Goal: Task Accomplishment & Management: Complete application form

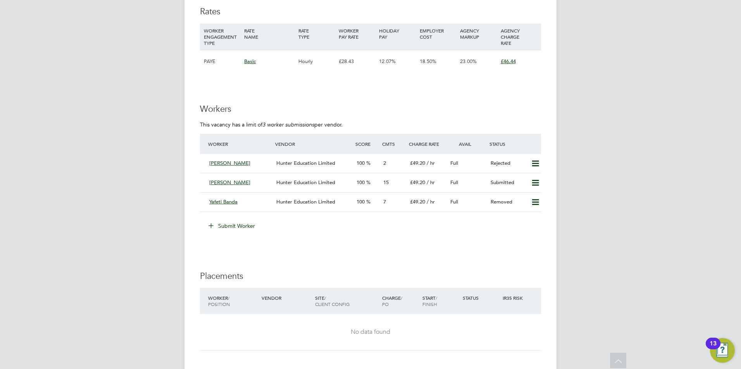
scroll to position [1223, 0]
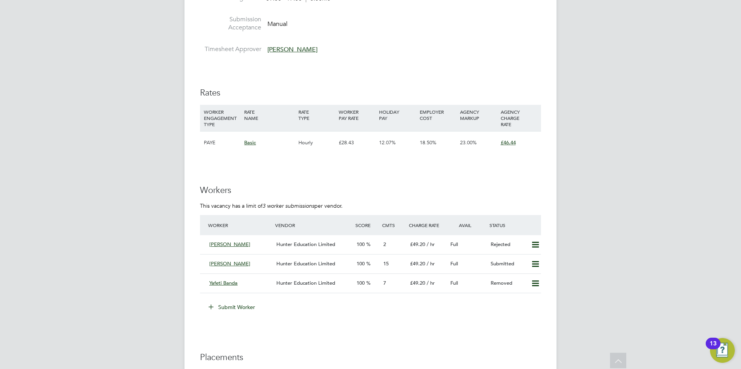
click at [240, 307] on button "Submit Worker" at bounding box center [232, 307] width 58 height 12
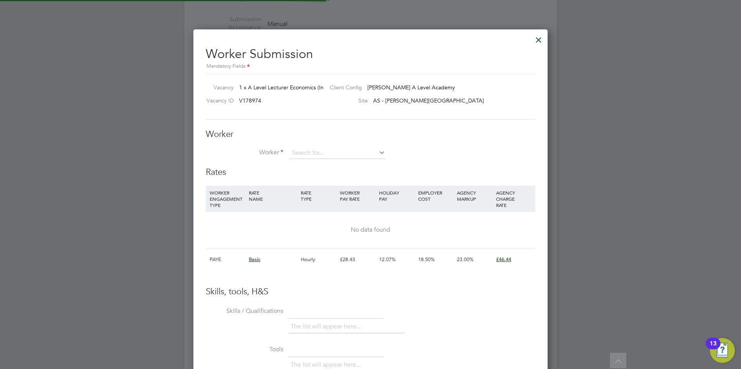
scroll to position [12, 201]
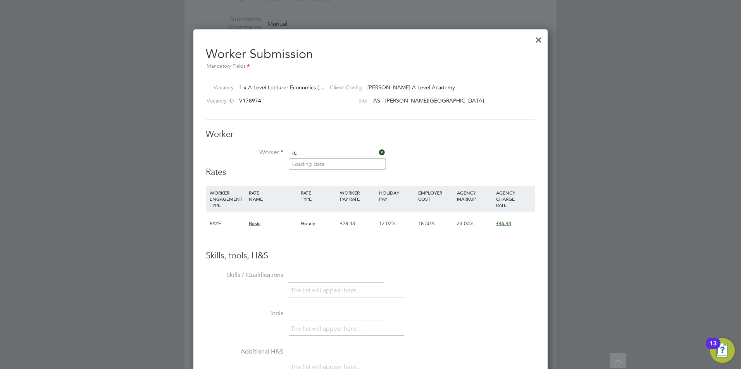
type input "i"
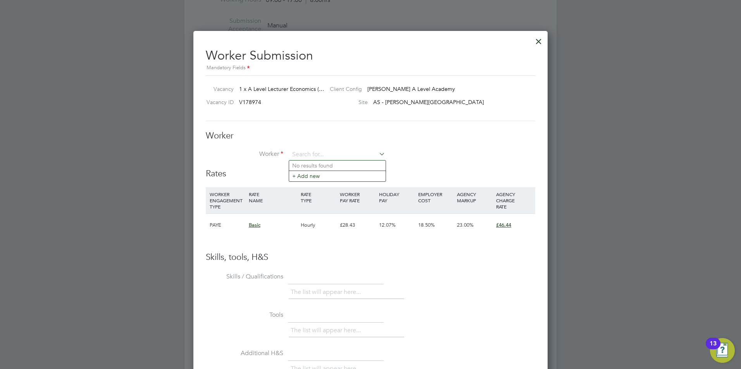
click at [536, 39] on div at bounding box center [538, 40] width 14 height 14
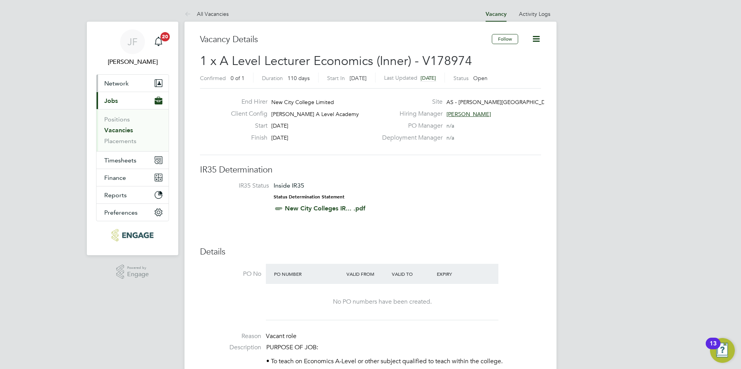
click at [128, 78] on button "Network" at bounding box center [132, 83] width 72 height 17
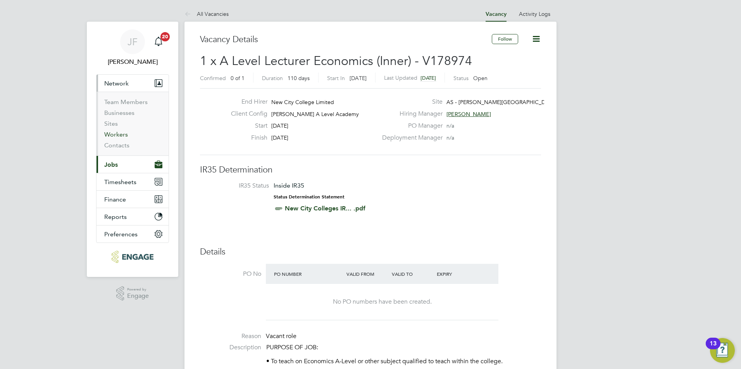
click at [122, 134] on link "Workers" at bounding box center [116, 134] width 24 height 7
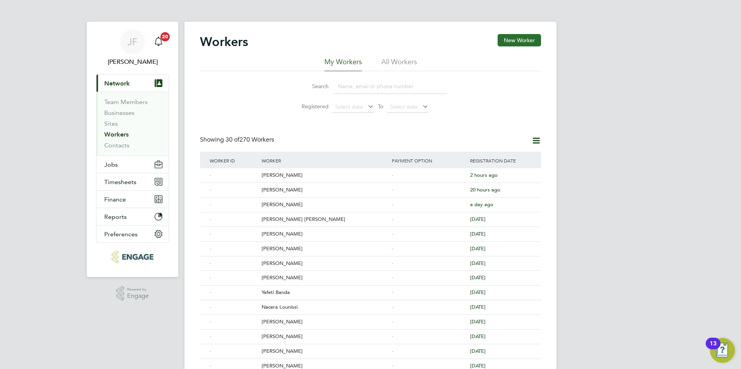
click at [508, 43] on button "New Worker" at bounding box center [518, 40] width 43 height 12
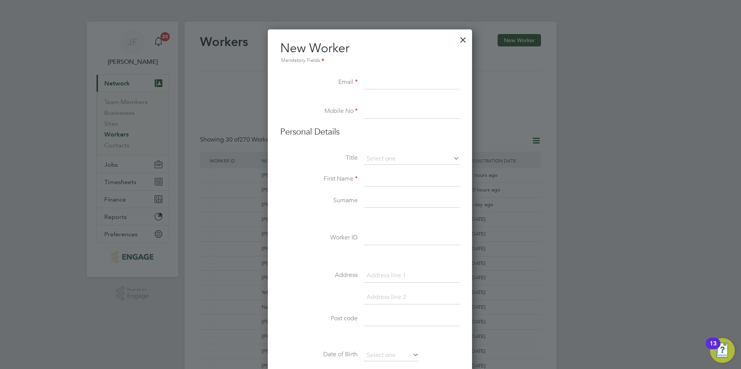
paste input "[EMAIL_ADDRESS][DOMAIN_NAME]"
type input "[EMAIL_ADDRESS][DOMAIN_NAME]"
click at [389, 118] on input at bounding box center [412, 111] width 96 height 14
paste input "4 7369 256190"
click at [366, 111] on input "4 7369 256190" at bounding box center [412, 111] width 96 height 14
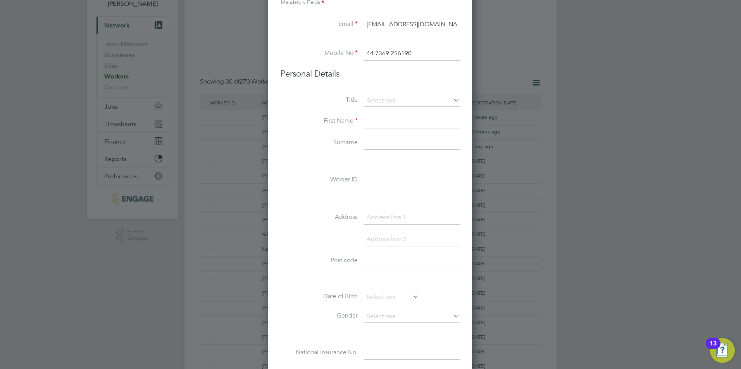
scroll to position [56, 0]
type input "44 7369 256190"
click at [381, 128] on input at bounding box center [412, 124] width 96 height 14
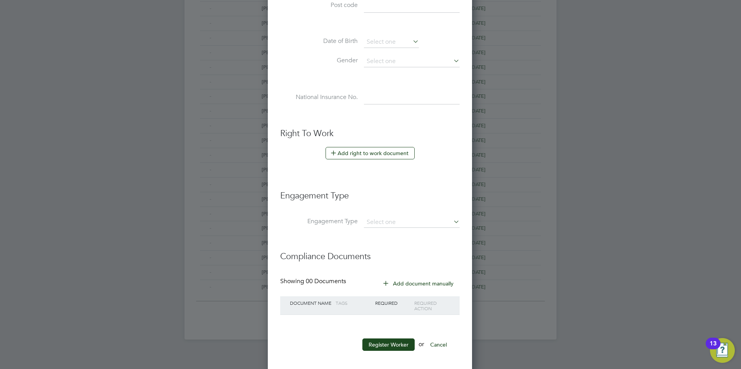
scroll to position [319, 0]
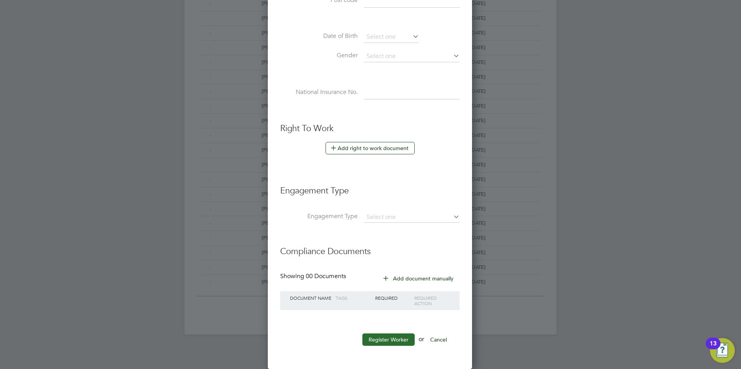
type input "Icylyn"
click at [392, 342] on button "Register Worker" at bounding box center [388, 340] width 52 height 12
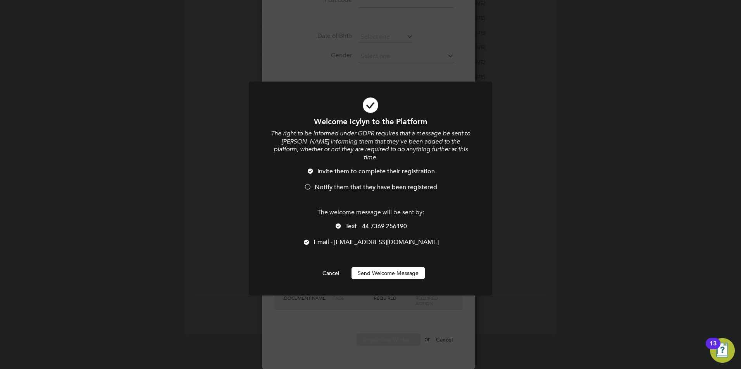
click at [311, 184] on div at bounding box center [308, 188] width 8 height 8
click at [389, 267] on button "Send Welcome Message" at bounding box center [387, 273] width 73 height 12
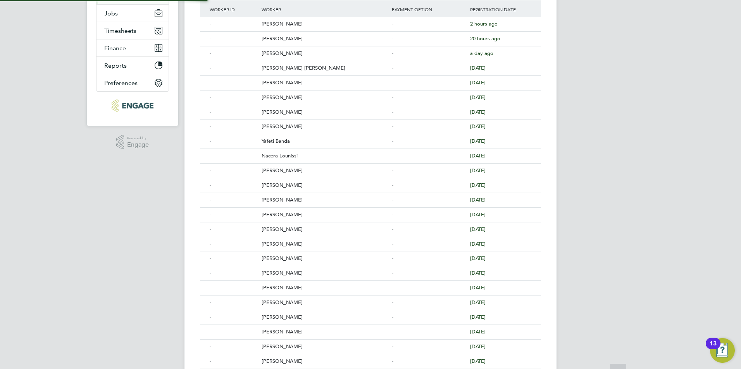
scroll to position [0, 0]
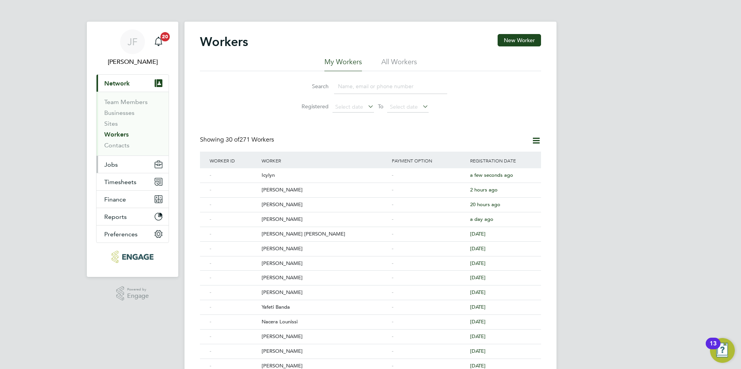
click at [111, 161] on span "Jobs" at bounding box center [111, 164] width 14 height 7
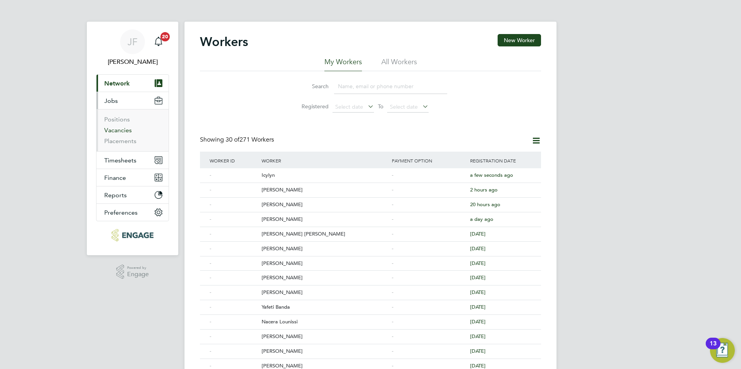
click at [125, 131] on link "Vacancies" at bounding box center [117, 130] width 27 height 7
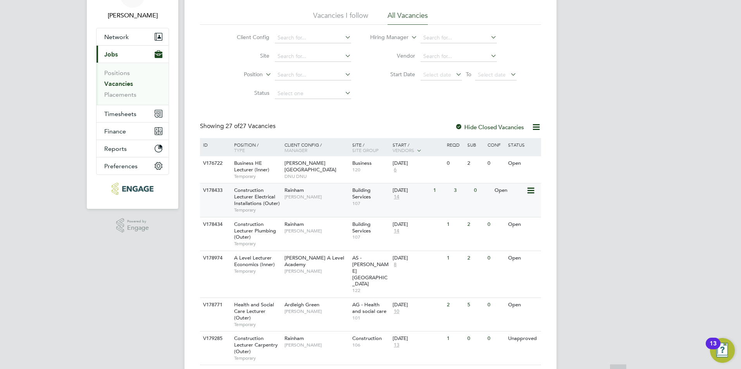
scroll to position [61, 0]
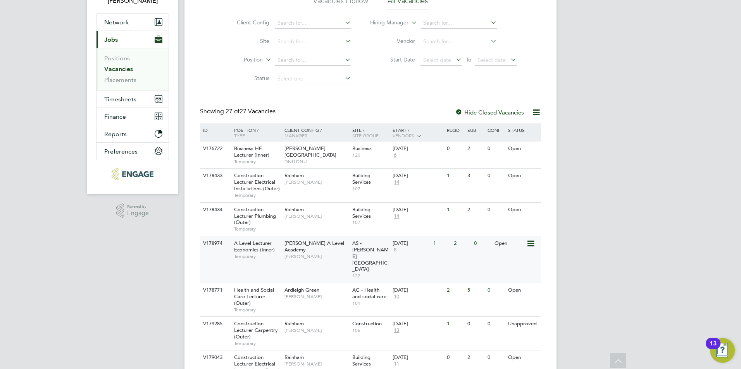
click at [292, 256] on div "Attlee A Level Academy Kerry Baker" at bounding box center [316, 250] width 68 height 27
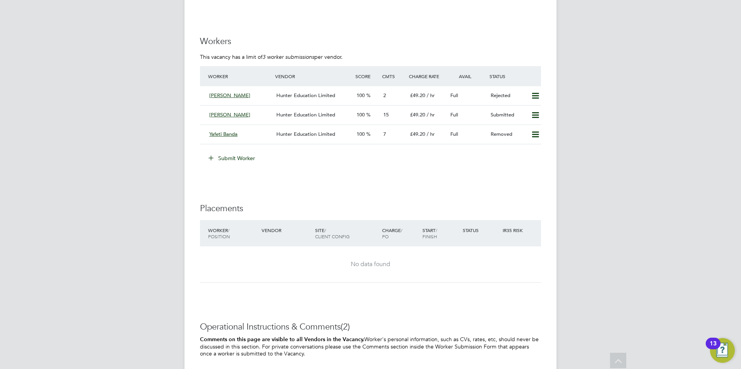
click at [234, 162] on button "Submit Worker" at bounding box center [232, 158] width 58 height 12
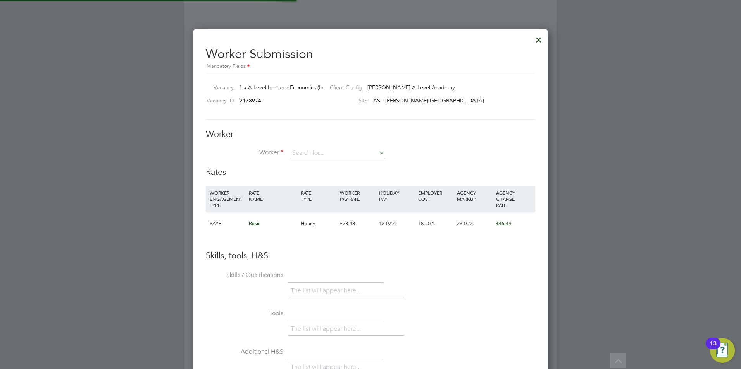
click at [237, 160] on li "Worker" at bounding box center [370, 157] width 329 height 19
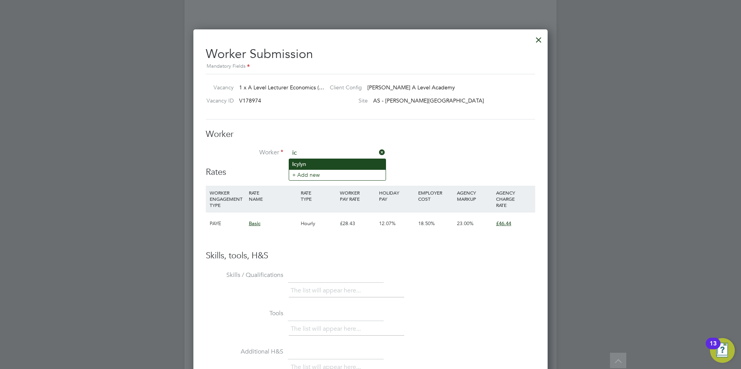
click at [309, 163] on li "Ic ylyn" at bounding box center [337, 164] width 96 height 10
type input "Icylyn"
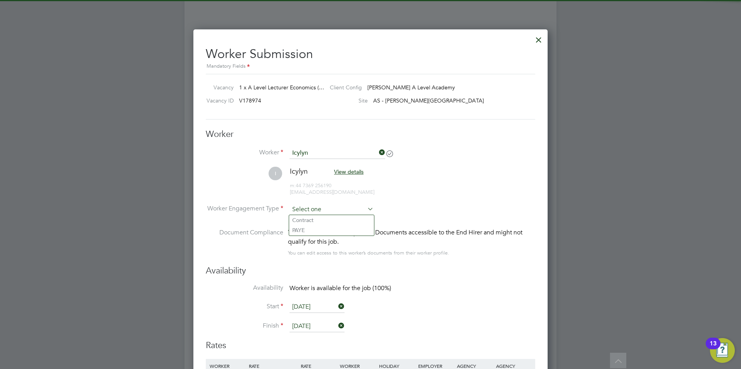
click at [316, 206] on input at bounding box center [331, 210] width 84 height 12
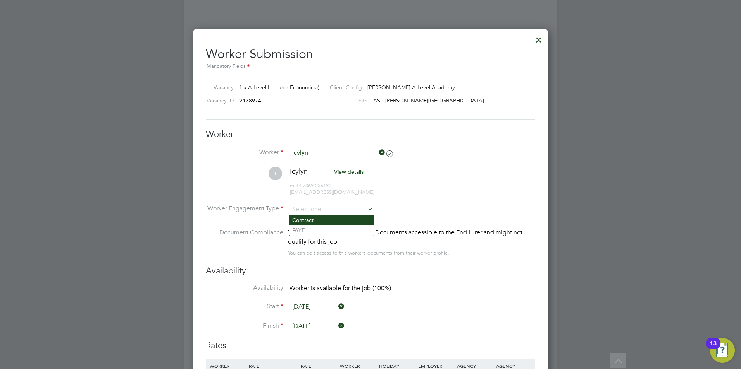
click at [311, 216] on li "Contract" at bounding box center [331, 220] width 85 height 10
type input "Contract"
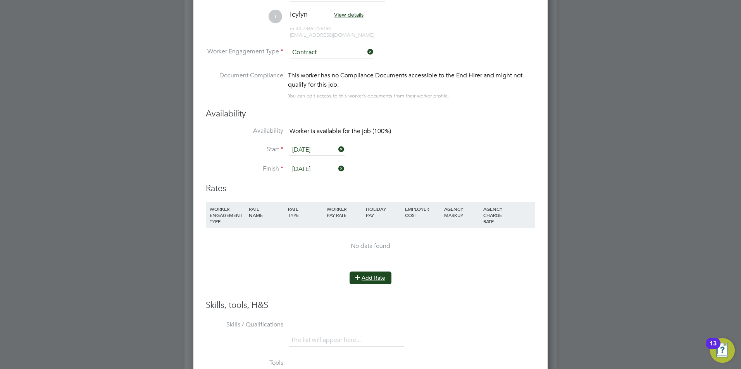
click at [370, 282] on button "Add Rate" at bounding box center [370, 278] width 42 height 12
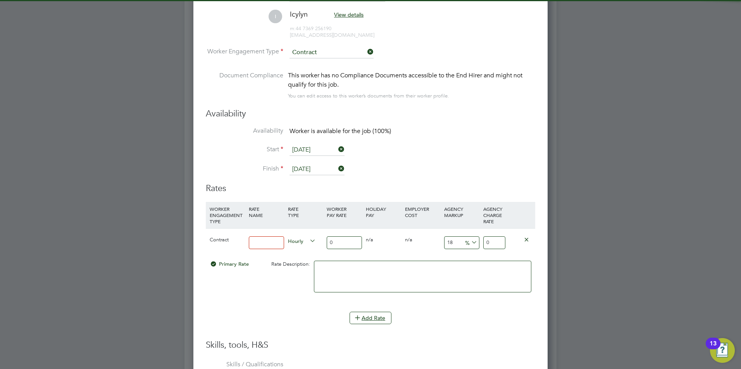
click at [280, 247] on input at bounding box center [266, 243] width 35 height 13
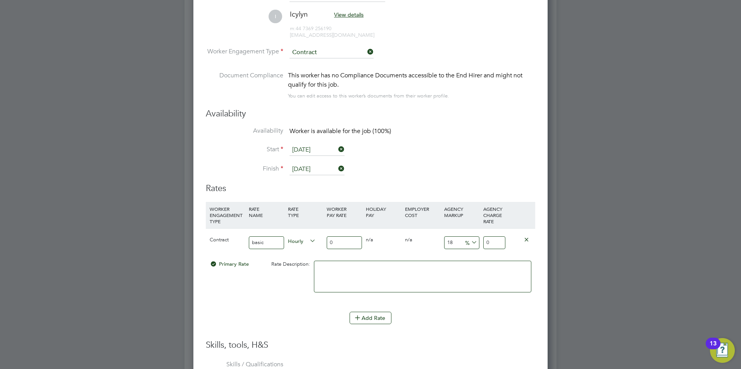
type input "basic"
click at [344, 244] on input "0" at bounding box center [343, 243] width 35 height 13
type input "4"
type input "4.72"
type input "40"
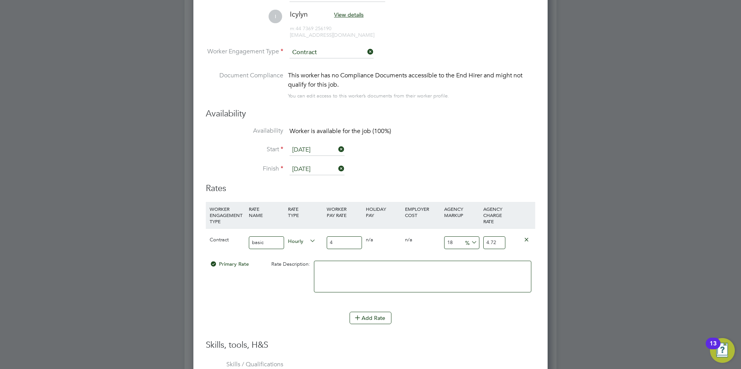
type input "47.2"
type input "40"
click at [462, 242] on span "%" at bounding box center [470, 242] width 16 height 9
click at [459, 242] on input "18" at bounding box center [461, 243] width 35 height 13
type input "1"
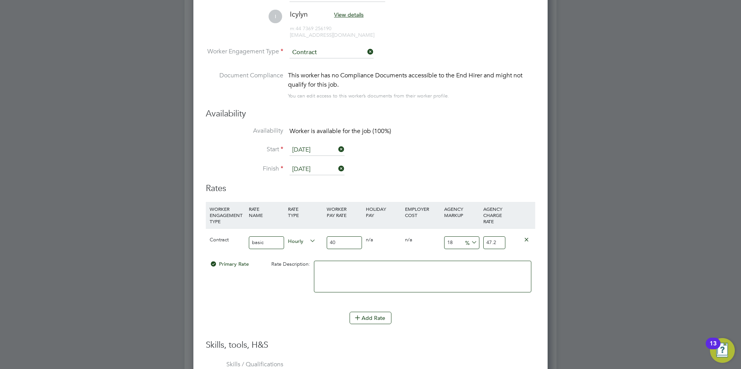
type input "40.4"
type input "2"
type input "40.8"
type input "23"
type input "49.2"
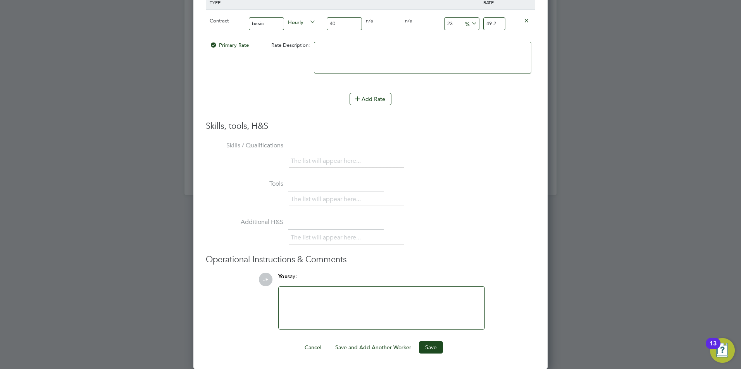
type input "23"
click at [306, 298] on div at bounding box center [381, 308] width 196 height 33
click at [433, 347] on button "Save" at bounding box center [431, 348] width 24 height 12
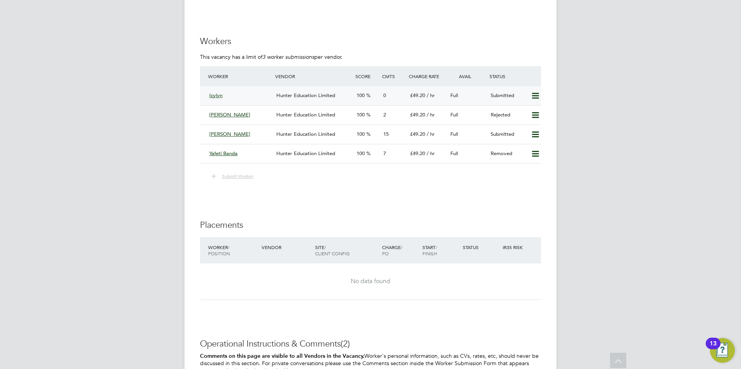
click at [297, 97] on span "Hunter Education Limited" at bounding box center [305, 95] width 59 height 7
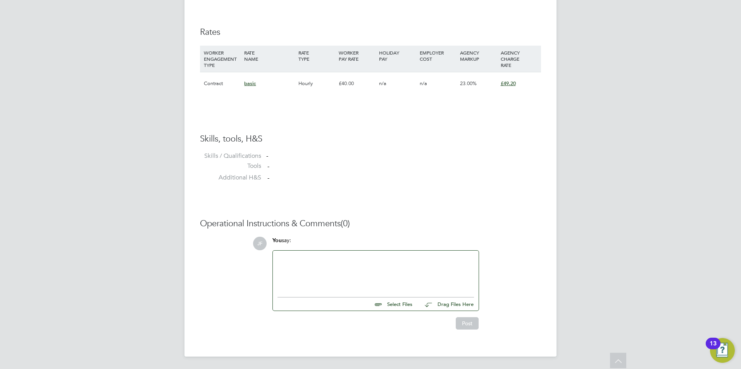
click at [393, 308] on input "file" at bounding box center [415, 303] width 116 height 11
type input "C:\fakepath\65103.docx"
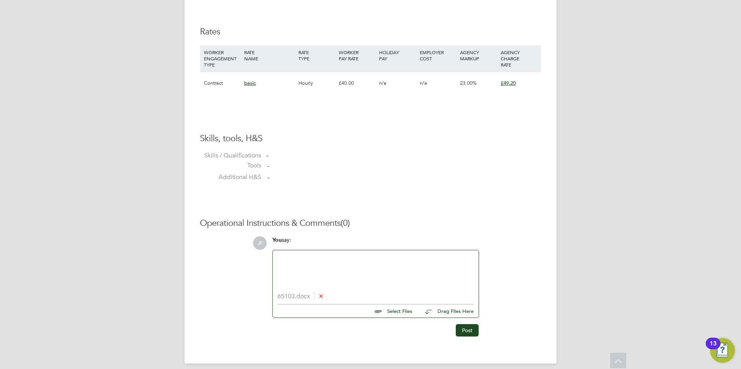
click at [296, 297] on li "65103.docx" at bounding box center [375, 296] width 196 height 7
click at [323, 296] on icon at bounding box center [321, 296] width 6 height 6
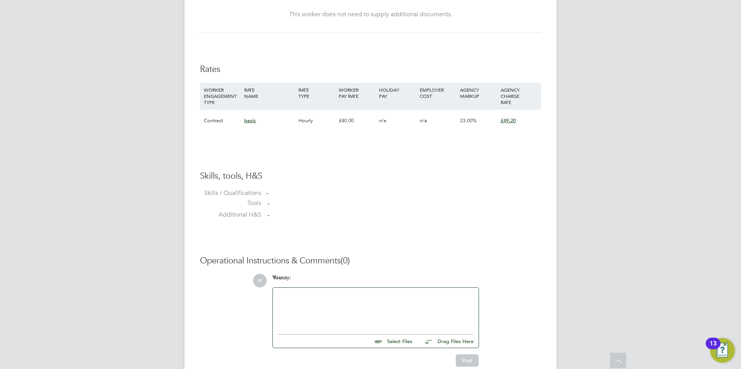
scroll to position [477, 0]
click at [396, 341] on input "file" at bounding box center [415, 338] width 116 height 11
type input "C:\fakepath\54623.docx"
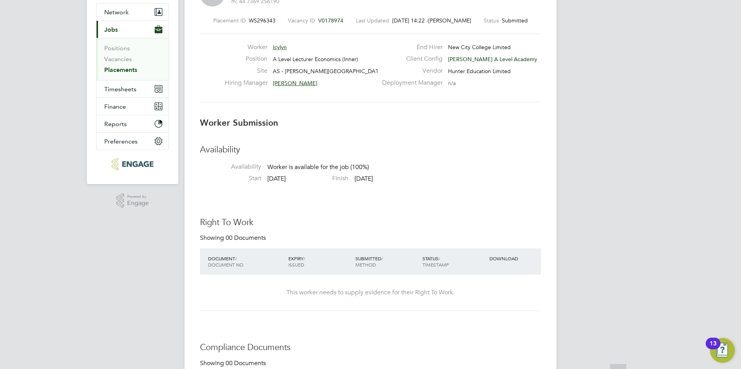
scroll to position [483, 0]
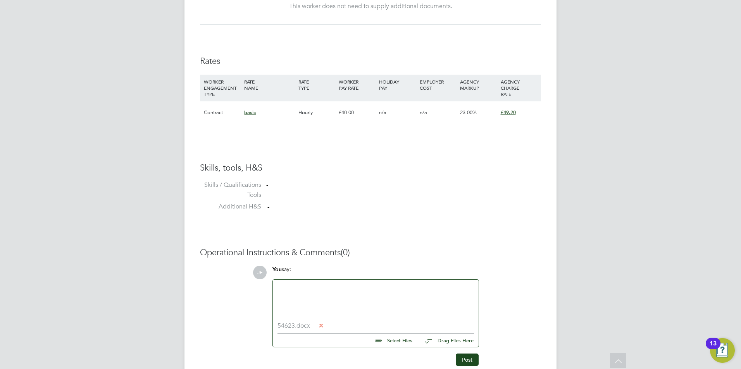
click at [322, 327] on icon at bounding box center [321, 326] width 6 height 6
click at [390, 331] on input "file" at bounding box center [415, 332] width 116 height 11
type input "C:\fakepath\54623.docx"
click at [464, 359] on button "Post" at bounding box center [466, 360] width 23 height 12
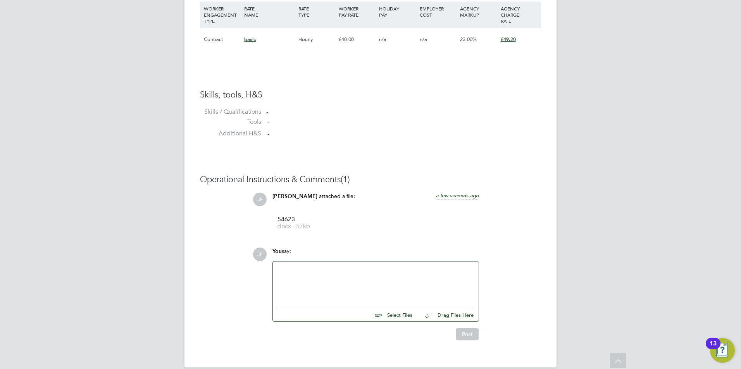
scroll to position [567, 0]
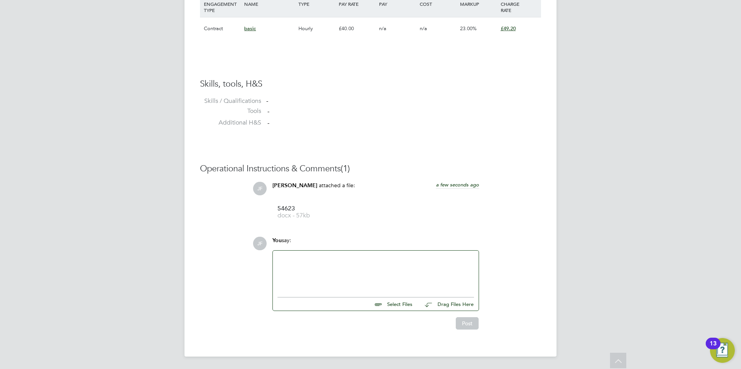
click at [330, 250] on div "You say:" at bounding box center [375, 244] width 206 height 14
click at [323, 265] on div at bounding box center [375, 272] width 196 height 33
click at [314, 259] on div "[PERSON_NAME] is happt to deliver AS economics" at bounding box center [375, 272] width 196 height 33
click at [396, 261] on div "[PERSON_NAME] is happy to deliver AS economics" at bounding box center [375, 272] width 196 height 33
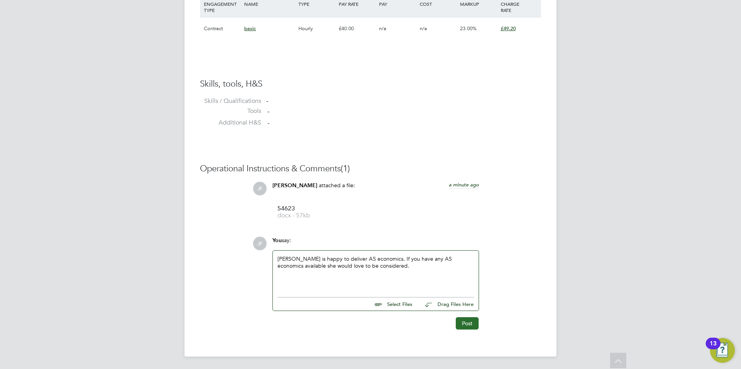
click at [471, 327] on button "Post" at bounding box center [466, 324] width 23 height 12
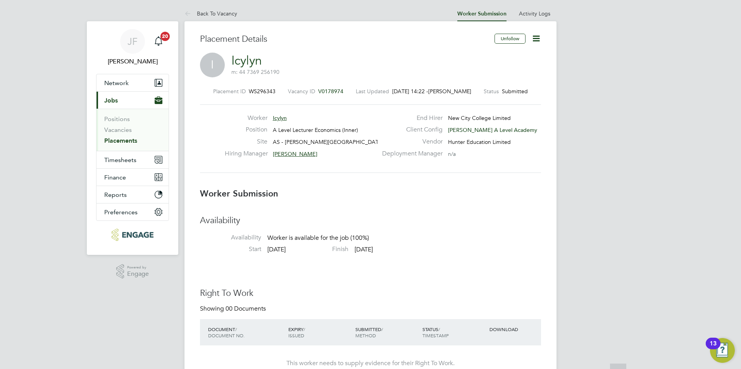
scroll to position [0, 0]
